Goal: Task Accomplishment & Management: Manage account settings

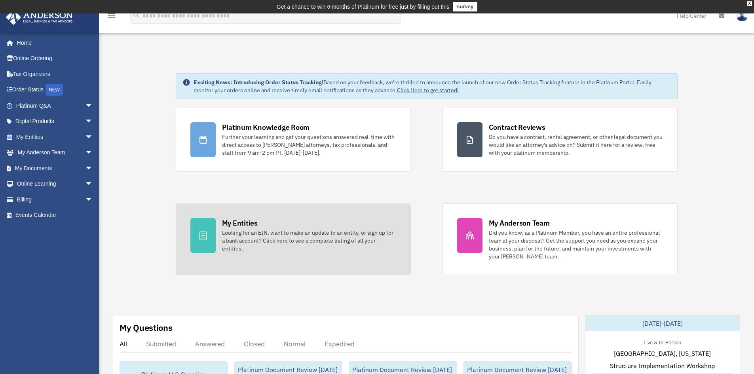
scroll to position [53, 0]
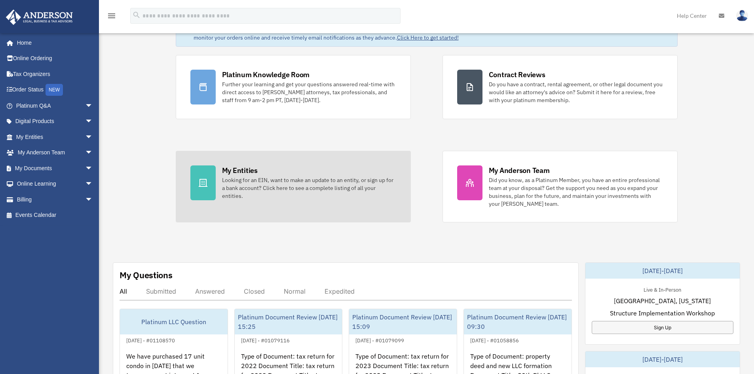
click at [288, 192] on div "Looking for an EIN, want to make an update to an entity, or sign up for a bank …" at bounding box center [309, 188] width 174 height 24
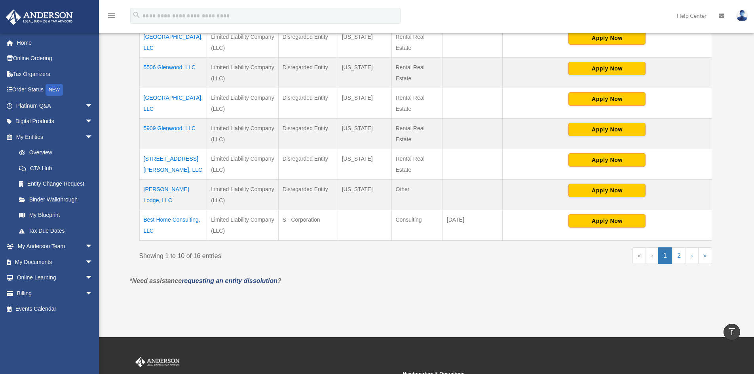
scroll to position [317, 0]
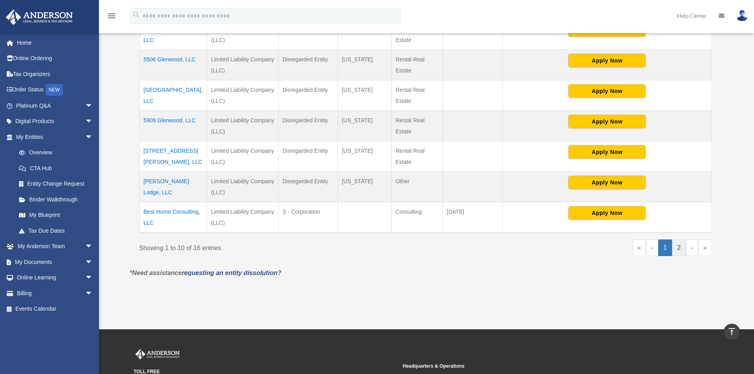
click at [679, 254] on link "2" at bounding box center [679, 247] width 14 height 17
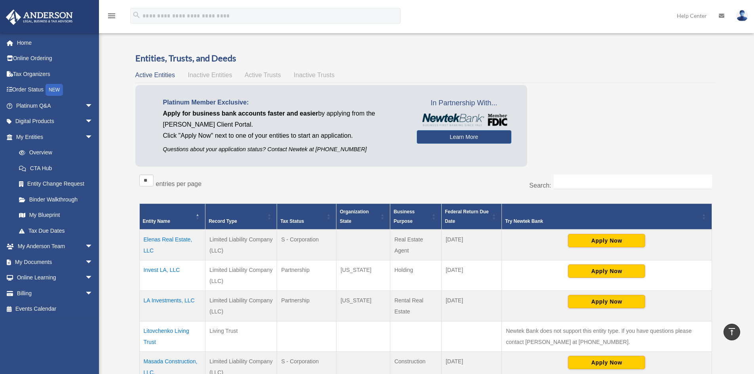
scroll to position [0, 0]
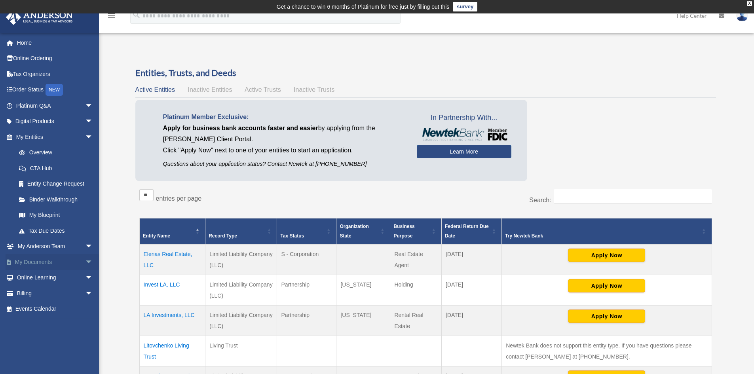
click at [85, 263] on span "arrow_drop_down" at bounding box center [93, 262] width 16 height 16
click at [36, 279] on link "Box" at bounding box center [58, 278] width 94 height 16
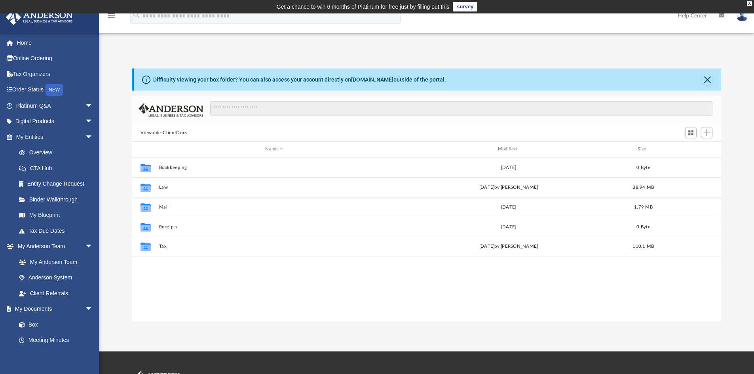
scroll to position [174, 583]
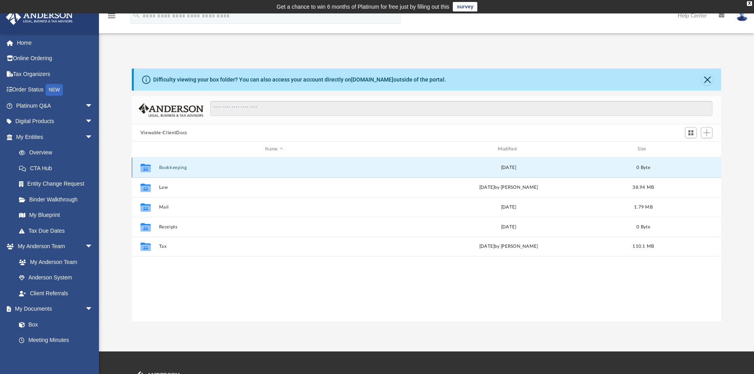
click at [184, 165] on button "Bookkeeping" at bounding box center [274, 167] width 231 height 5
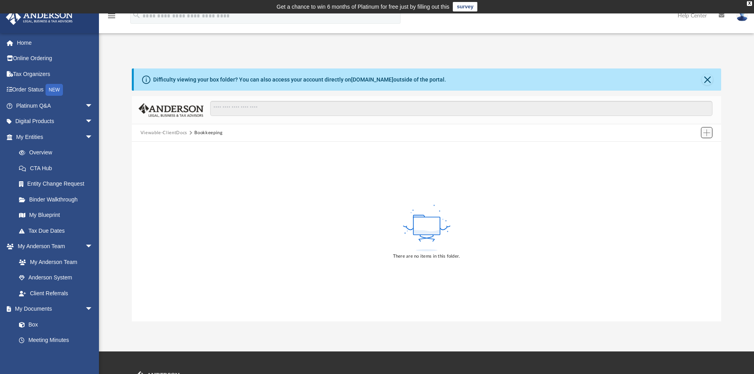
click at [708, 133] on span "Add" at bounding box center [706, 132] width 7 height 7
click at [154, 134] on button "Viewable-ClientDocs" at bounding box center [163, 132] width 47 height 7
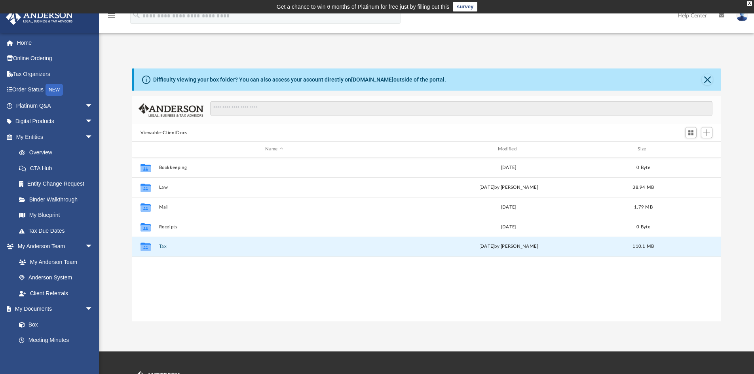
click at [167, 247] on button "Tax" at bounding box center [274, 246] width 231 height 5
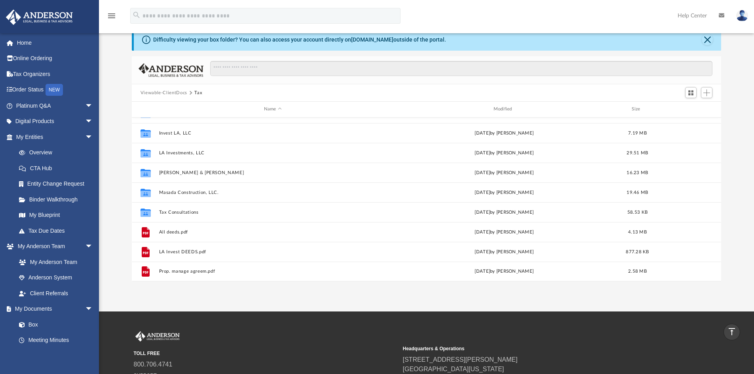
scroll to position [13, 0]
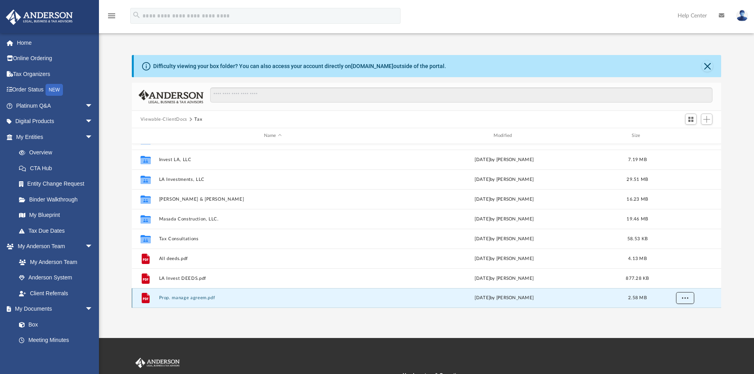
click at [683, 297] on span "More options" at bounding box center [685, 298] width 6 height 4
click at [678, 270] on li "Preview" at bounding box center [677, 268] width 23 height 8
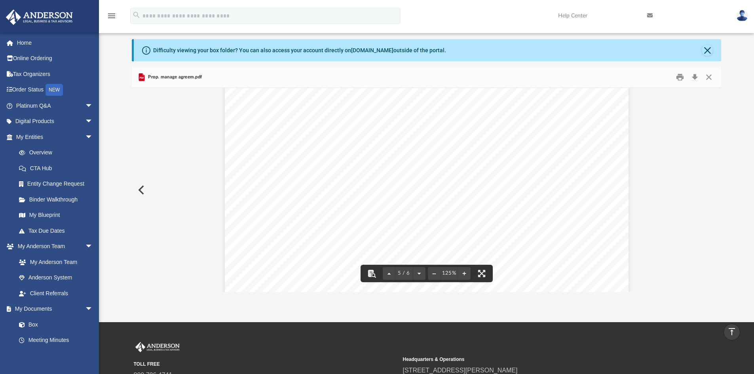
scroll to position [0, 0]
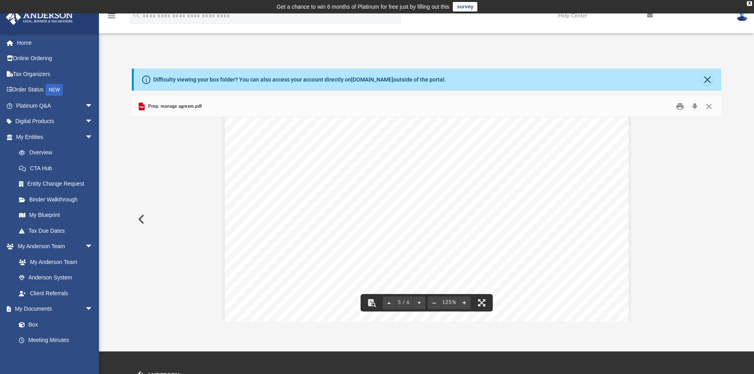
click at [142, 106] on icon "Preview" at bounding box center [142, 107] width 6 height 8
click at [710, 106] on button "Close" at bounding box center [709, 107] width 14 height 12
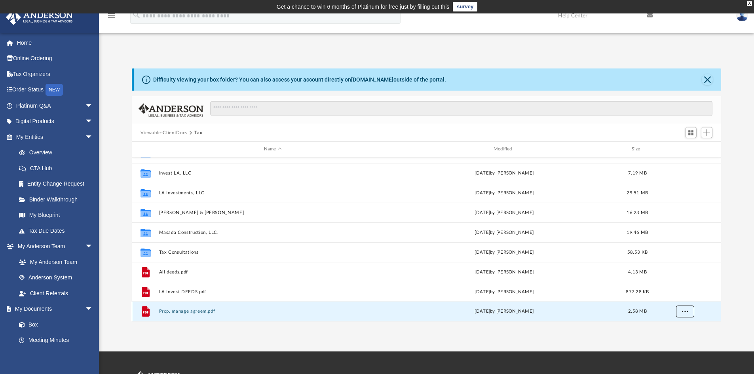
click at [685, 315] on button "More options" at bounding box center [685, 312] width 18 height 12
click at [687, 311] on span "More options" at bounding box center [685, 311] width 6 height 4
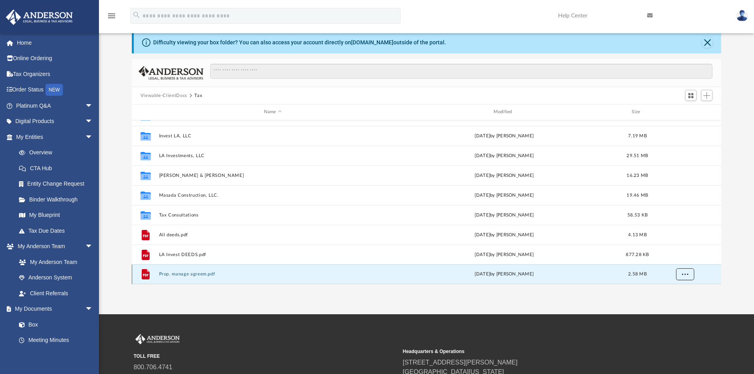
scroll to position [53, 0]
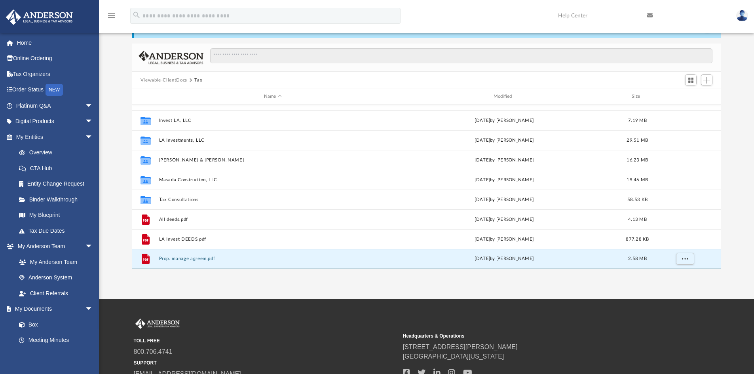
click at [146, 261] on icon "grid" at bounding box center [146, 259] width 8 height 10
click at [222, 258] on button "Prop. manage agreem.pdf" at bounding box center [273, 258] width 228 height 5
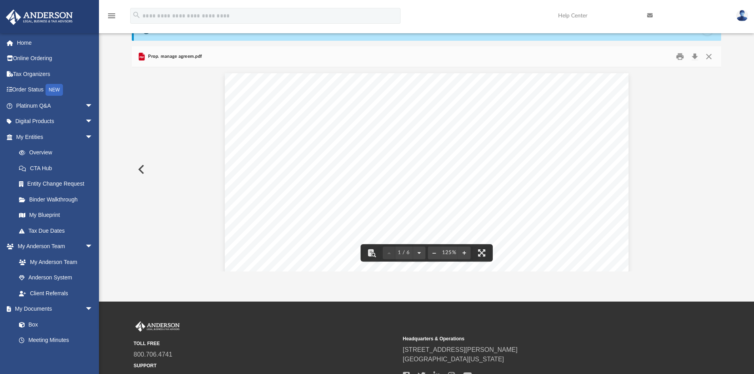
scroll to position [0, 0]
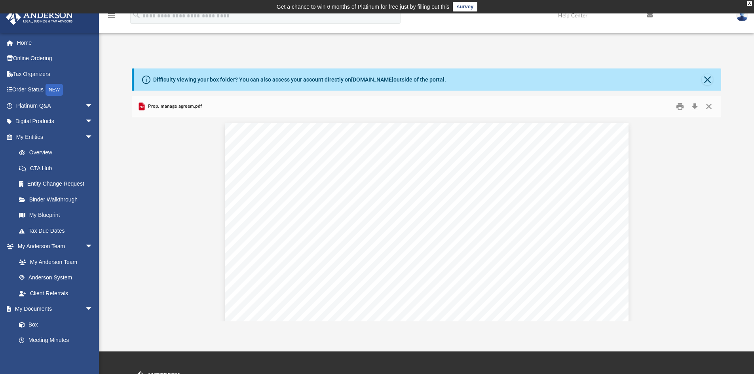
drag, startPoint x: 565, startPoint y: 190, endPoint x: 370, endPoint y: 302, distance: 224.3
click at [370, 302] on button "File preview" at bounding box center [371, 302] width 17 height 17
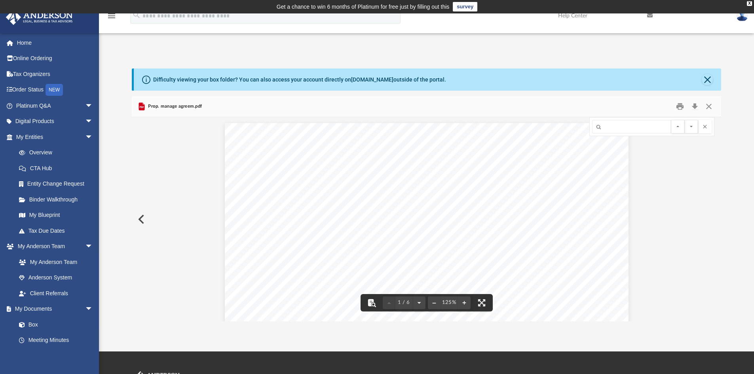
click at [370, 302] on button "File preview" at bounding box center [371, 302] width 17 height 17
click at [142, 222] on button "Preview" at bounding box center [140, 219] width 17 height 22
click at [712, 219] on button "Preview" at bounding box center [712, 219] width 17 height 22
click at [712, 109] on button "Close" at bounding box center [709, 107] width 14 height 12
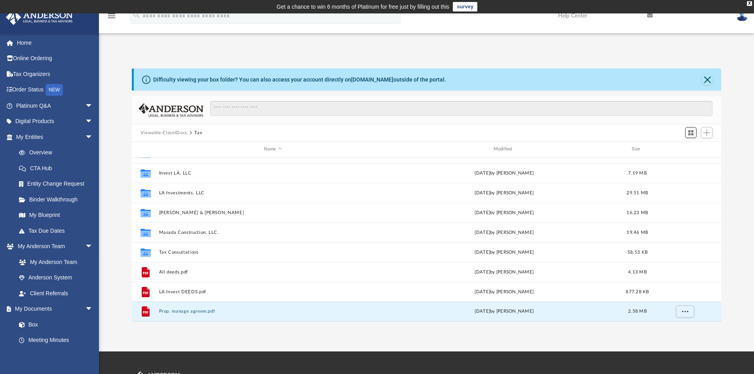
click at [693, 136] on span "Switch to Grid View" at bounding box center [690, 132] width 7 height 7
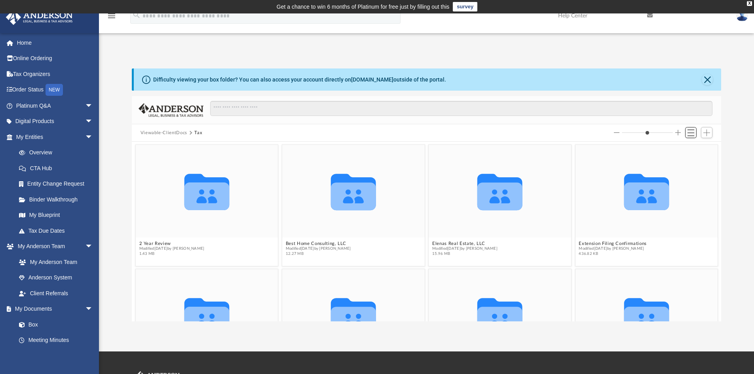
click at [691, 133] on span "Switch to List View" at bounding box center [690, 132] width 7 height 7
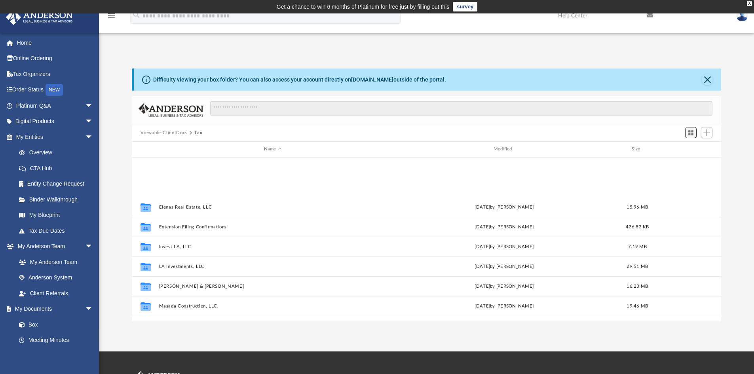
scroll to position [174, 583]
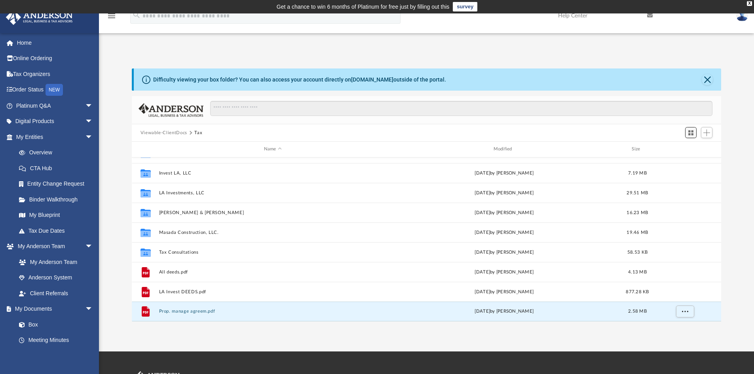
click at [691, 133] on span "Switch to Grid View" at bounding box center [690, 132] width 7 height 7
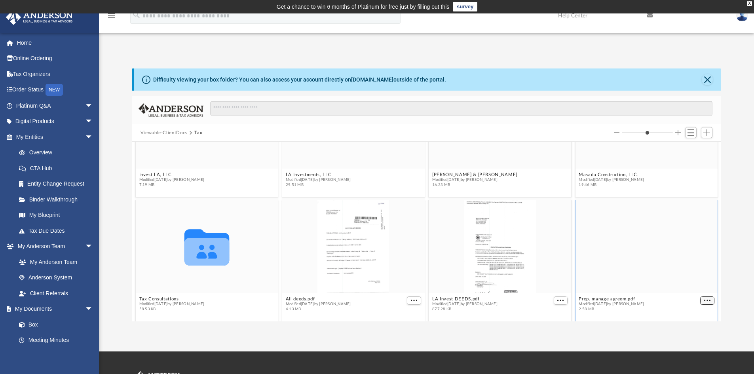
click at [704, 298] on span "More options" at bounding box center [707, 300] width 6 height 4
click at [704, 301] on span "More options" at bounding box center [707, 300] width 6 height 4
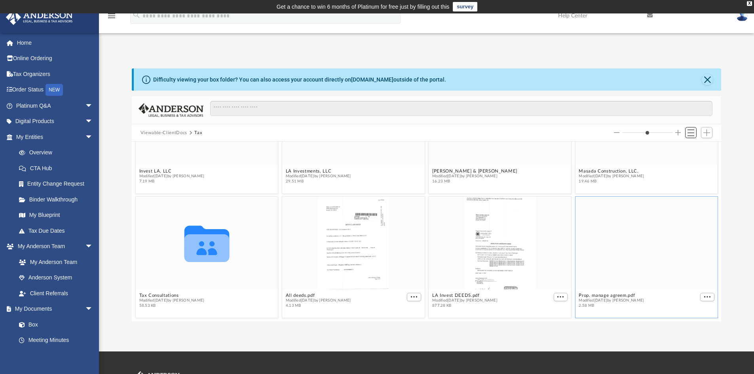
click at [690, 137] on button "Switch to List View" at bounding box center [691, 132] width 12 height 11
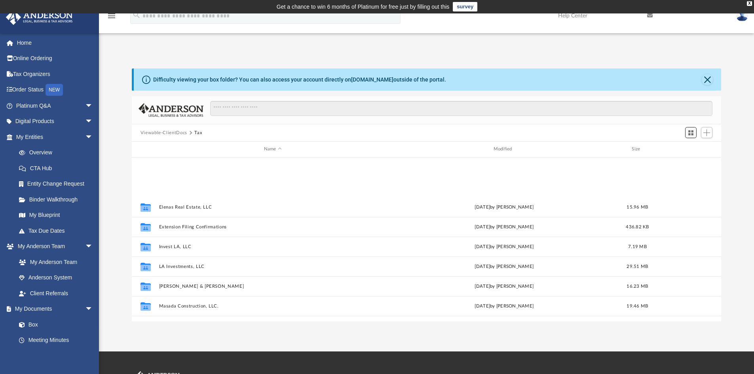
scroll to position [174, 583]
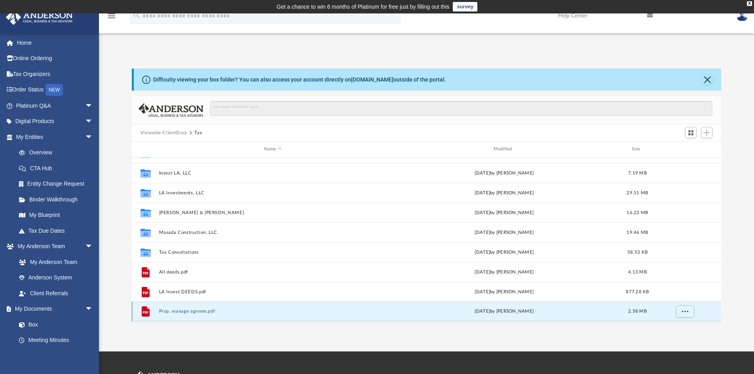
click at [702, 311] on div "grid" at bounding box center [684, 311] width 55 height 15
click at [686, 316] on div "grid" at bounding box center [684, 311] width 55 height 15
click at [686, 315] on button "More options" at bounding box center [685, 312] width 18 height 12
click at [659, 311] on div "grid" at bounding box center [684, 311] width 55 height 15
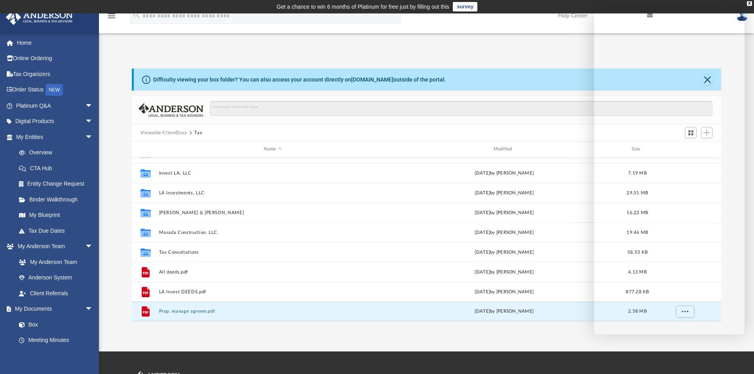
click at [317, 40] on div "App masadagroutllc@yahoo.com Sign Out masadagroutllc@yahoo.com Home Online Orde…" at bounding box center [377, 182] width 754 height 338
click at [527, 51] on div "App masadagroutllc@yahoo.com Sign Out masadagroutllc@yahoo.com Home Online Orde…" at bounding box center [377, 183] width 754 height 278
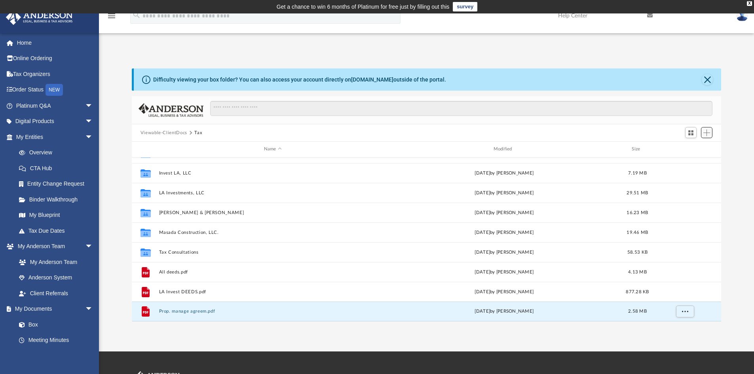
click at [708, 133] on span "Add" at bounding box center [706, 132] width 7 height 7
click at [686, 148] on li "Upload" at bounding box center [695, 148] width 25 height 8
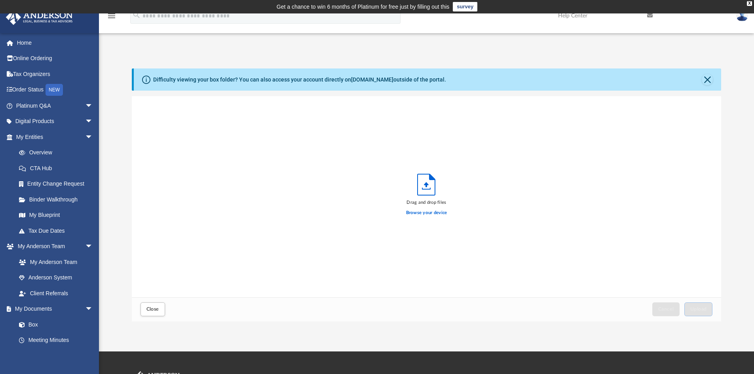
scroll to position [195, 583]
click at [422, 190] on icon "Upload" at bounding box center [426, 184] width 17 height 21
click at [433, 210] on label "Browse your device" at bounding box center [426, 212] width 41 height 7
click at [0, 0] on input "Browse your device" at bounding box center [0, 0] width 0 height 0
click at [704, 311] on span "Upload" at bounding box center [698, 309] width 17 height 5
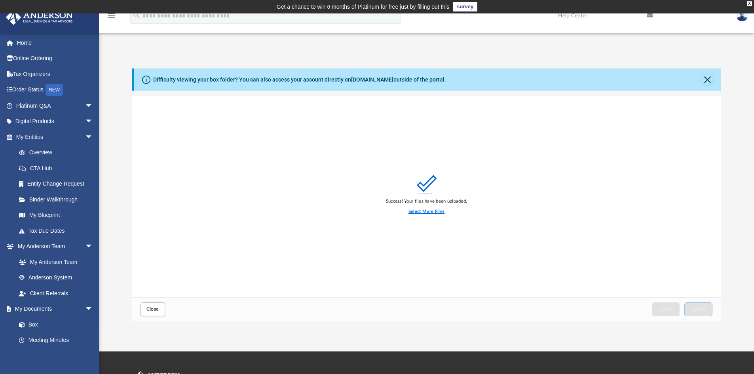
click at [435, 209] on label "Select More Files" at bounding box center [426, 211] width 36 height 7
click at [0, 0] on input "Select More Files" at bounding box center [0, 0] width 0 height 0
click at [707, 312] on button "Upload" at bounding box center [698, 309] width 28 height 14
click at [156, 309] on span "Close" at bounding box center [152, 309] width 13 height 5
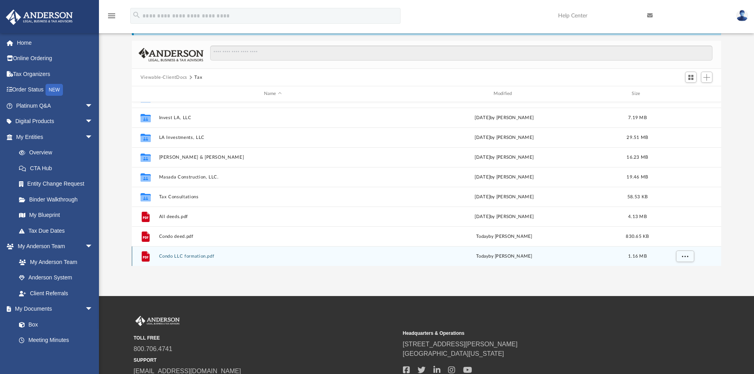
scroll to position [0, 0]
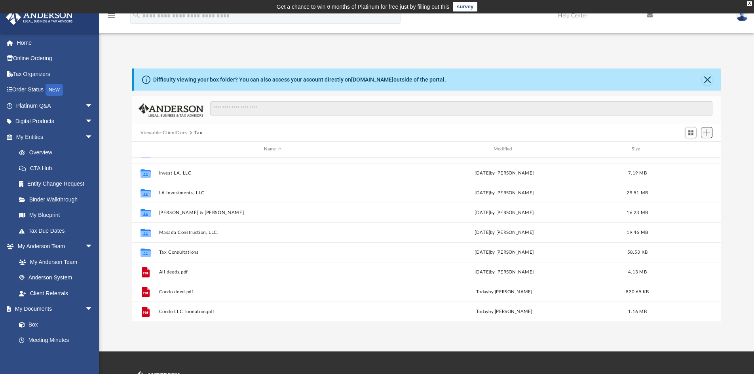
click at [707, 137] on button "Add" at bounding box center [707, 132] width 12 height 11
click at [693, 150] on li "Upload" at bounding box center [695, 148] width 25 height 8
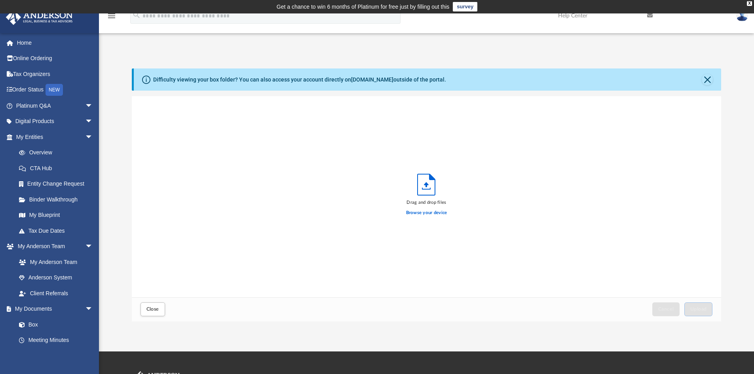
scroll to position [195, 583]
click at [699, 306] on button "Upload" at bounding box center [698, 309] width 28 height 14
click at [160, 312] on button "Close" at bounding box center [152, 309] width 25 height 14
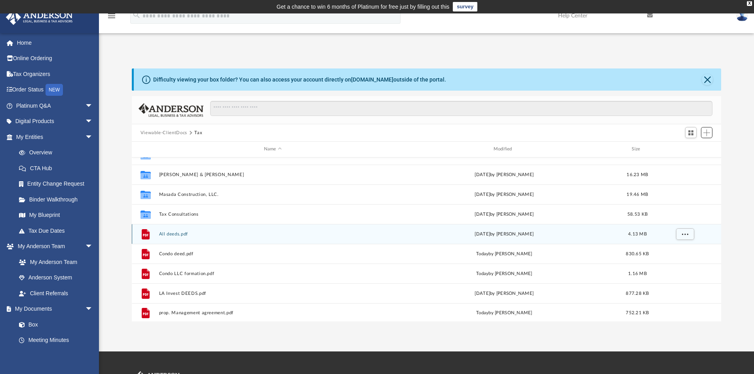
scroll to position [113, 0]
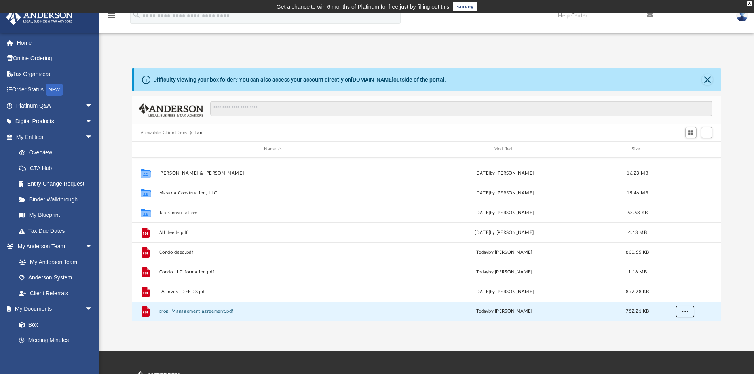
drag, startPoint x: 241, startPoint y: 308, endPoint x: 682, endPoint y: 315, distance: 440.9
click at [682, 315] on button "More options" at bounding box center [685, 312] width 18 height 12
click at [678, 280] on li "Preview" at bounding box center [677, 282] width 23 height 8
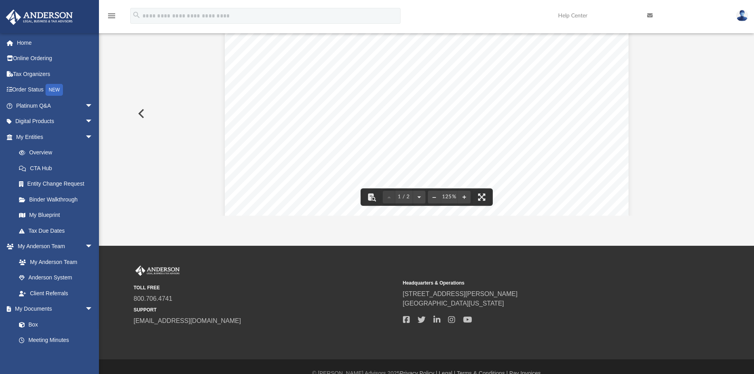
scroll to position [0, 0]
